Goal: Information Seeking & Learning: Learn about a topic

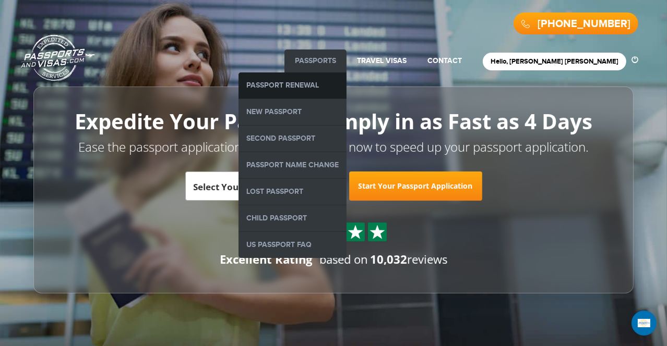
click at [346, 84] on link "Passport Renewal" at bounding box center [292, 86] width 108 height 26
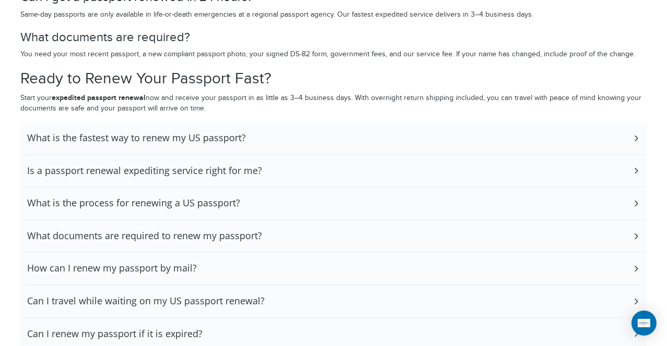
scroll to position [2285, 0]
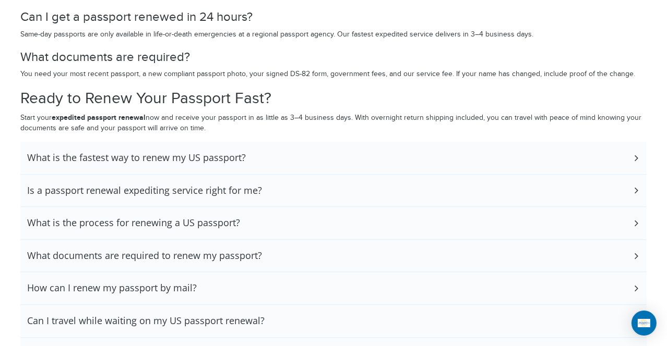
click at [115, 152] on h3 "What is the fastest way to renew my US passport?" at bounding box center [136, 157] width 219 height 11
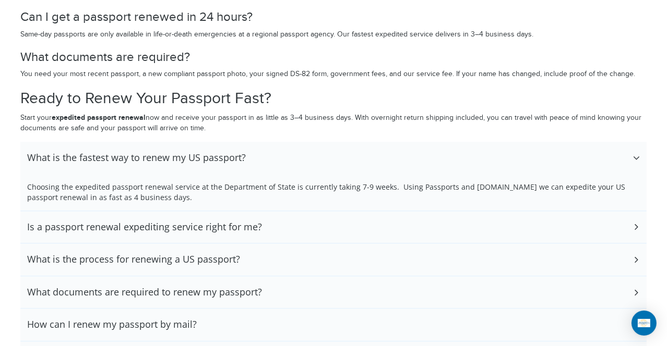
click at [89, 148] on div "What is the fastest way to renew my US passport?" at bounding box center [333, 158] width 626 height 32
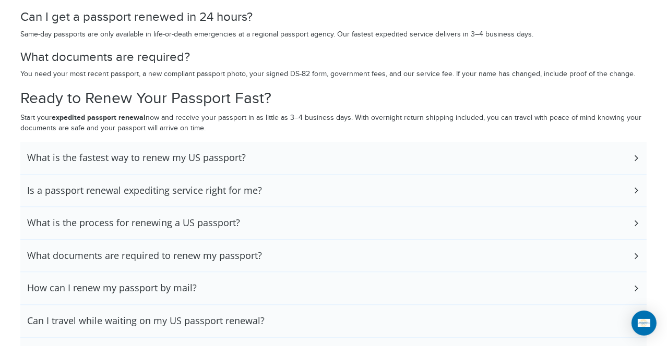
click at [114, 177] on div "Is a passport renewal expediting service right for me?" at bounding box center [333, 191] width 626 height 32
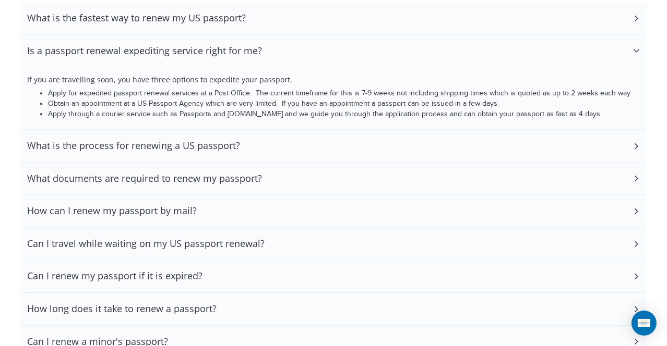
scroll to position [2443, 0]
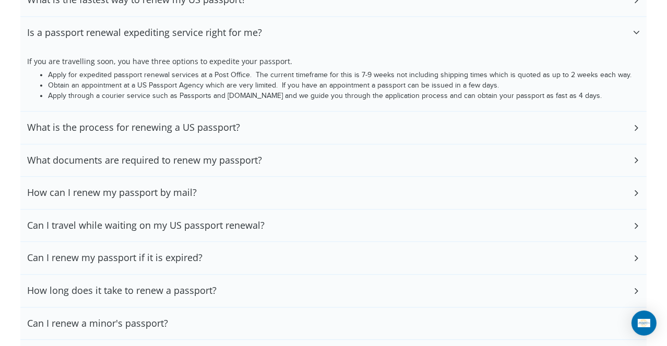
click at [103, 126] on h3 "What is the process for renewing a US passport?" at bounding box center [133, 127] width 213 height 11
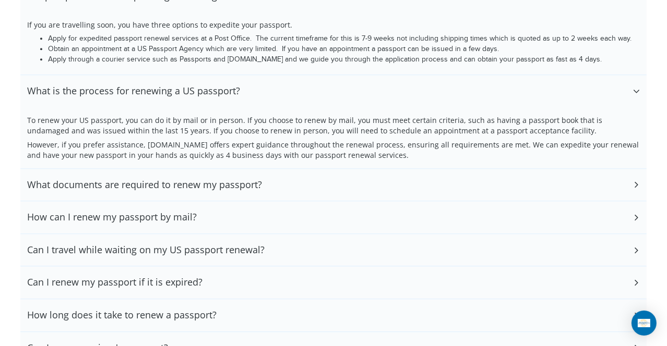
click at [59, 89] on h3 "What is the process for renewing a US passport?" at bounding box center [133, 91] width 213 height 11
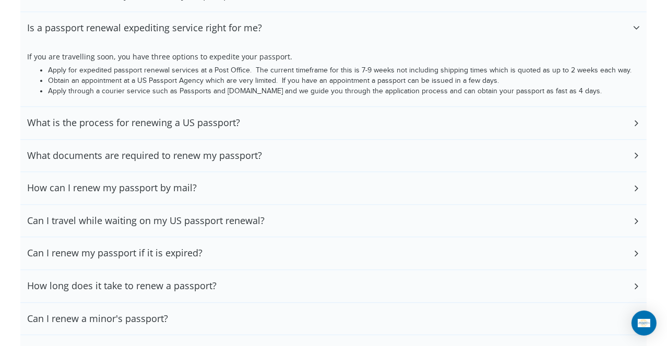
scroll to position [2437, 0]
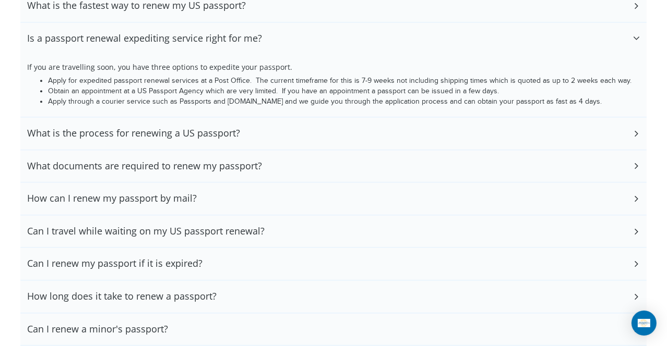
click at [89, 161] on h3 "What documents are required to renew my passport?" at bounding box center [144, 166] width 235 height 11
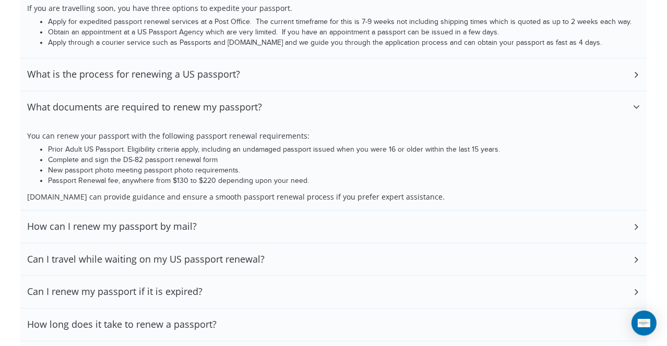
scroll to position [2512, 0]
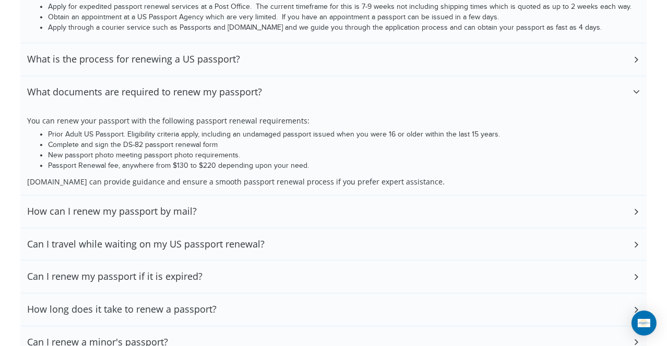
click at [68, 89] on h3 "What documents are required to renew my passport?" at bounding box center [144, 92] width 235 height 11
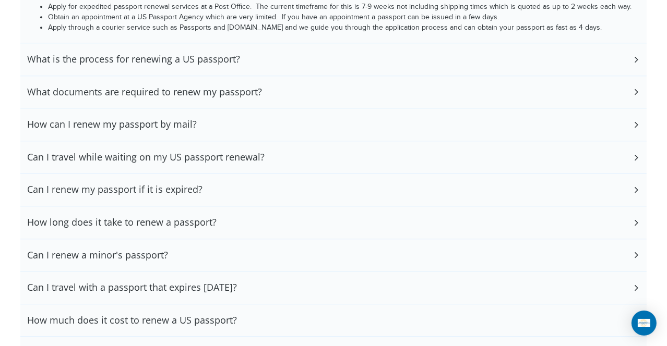
click at [86, 119] on h3 "How can I renew my passport by mail?" at bounding box center [112, 124] width 170 height 11
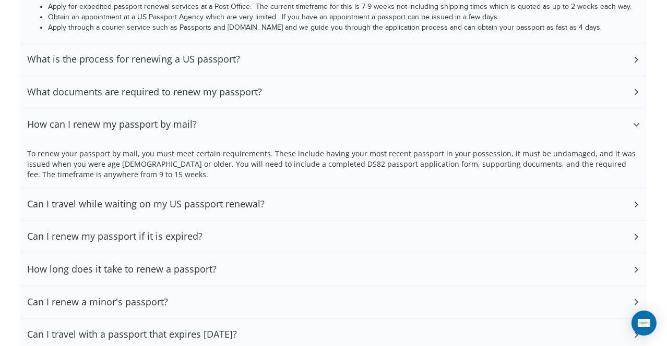
click at [87, 126] on h3 "How can I renew my passport by mail?" at bounding box center [112, 124] width 170 height 11
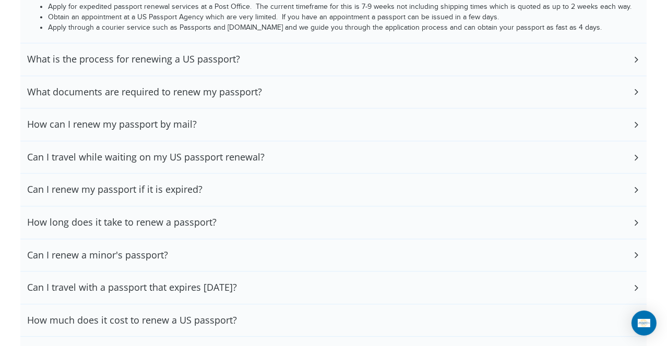
click at [99, 157] on h3 "Can I travel while waiting on my US passport renewal?" at bounding box center [145, 157] width 237 height 11
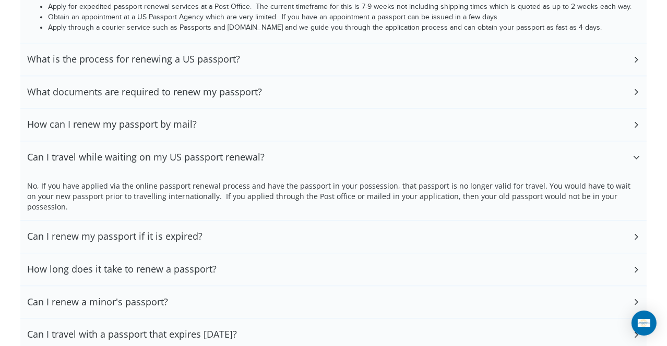
click at [88, 153] on h3 "Can I travel while waiting on my US passport renewal?" at bounding box center [145, 157] width 237 height 11
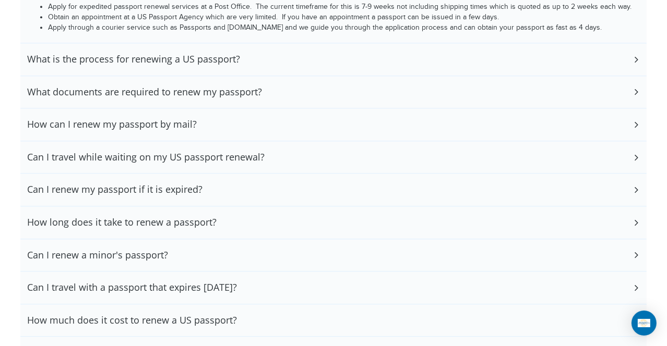
click at [148, 193] on h3 "Can I renew my passport if it is expired?" at bounding box center [114, 189] width 175 height 11
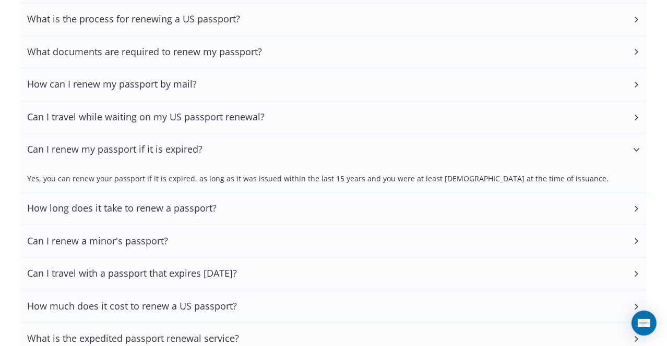
scroll to position [2597, 0]
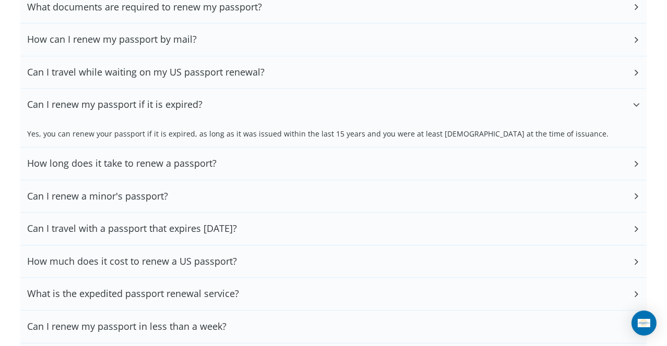
click at [107, 148] on div "How long does it take to renew a passport?" at bounding box center [333, 164] width 626 height 32
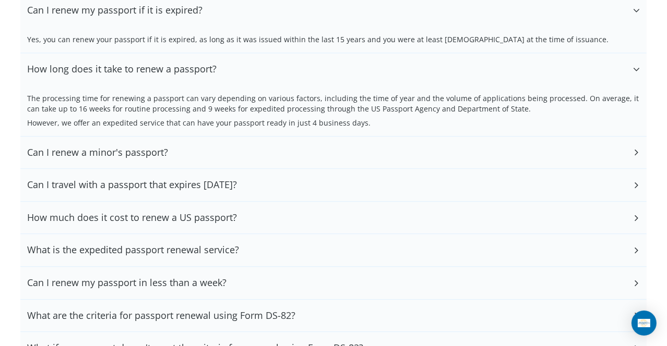
scroll to position [2698, 0]
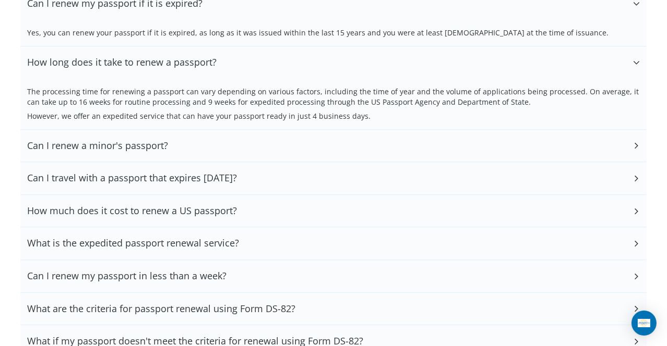
click at [89, 145] on h3 "Can I renew a minor's passport?" at bounding box center [97, 145] width 141 height 11
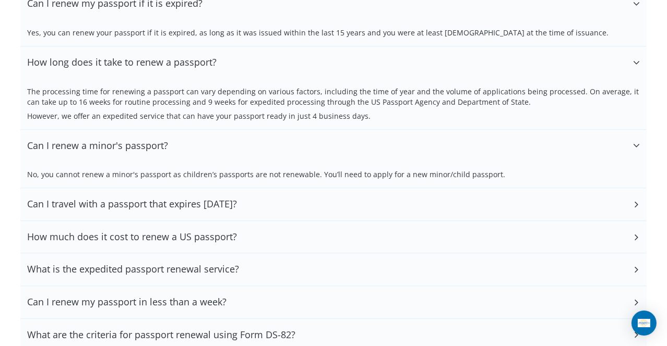
click at [94, 204] on h3 "Can I travel with a passport that expires in 6 months?" at bounding box center [132, 204] width 210 height 11
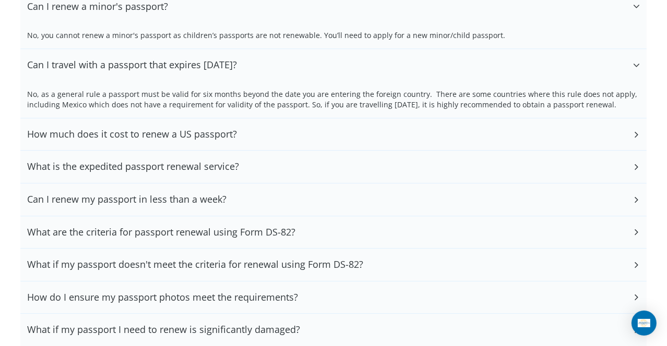
click at [80, 136] on h3 "How much does it cost to renew a US passport?" at bounding box center [132, 134] width 210 height 11
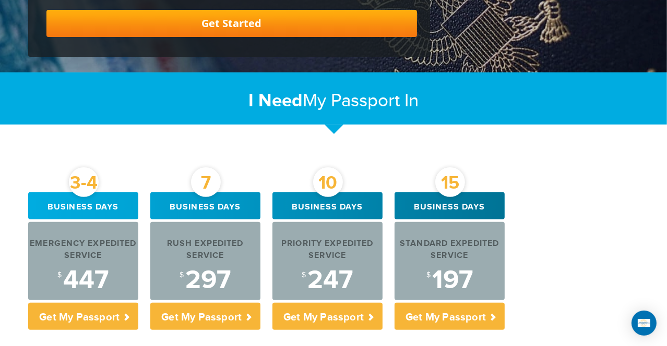
scroll to position [338, 0]
